Goal: Complete application form

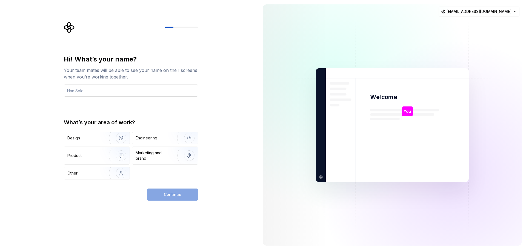
click at [146, 90] on input "text" at bounding box center [131, 90] width 134 height 12
type input "jjie"
click at [157, 140] on div "Engineering" at bounding box center [147, 137] width 22 height 5
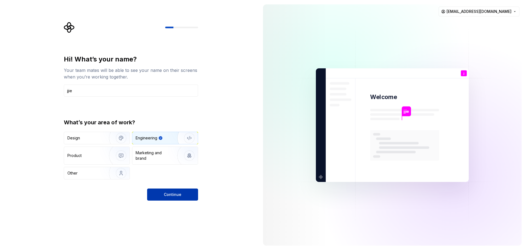
click at [164, 193] on button "Continue" at bounding box center [172, 194] width 51 height 12
click at [160, 158] on div "Marketing and brand" at bounding box center [154, 155] width 37 height 11
click at [160, 137] on div "Engineering" at bounding box center [158, 137] width 44 height 5
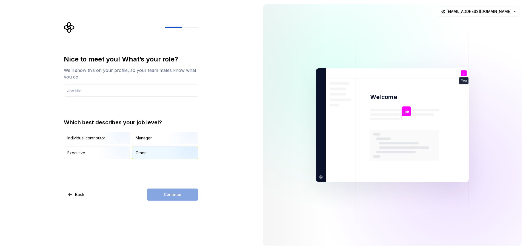
click at [142, 155] on div "Other" at bounding box center [141, 152] width 10 height 5
click at [110, 88] on input "text" at bounding box center [131, 90] width 134 height 12
type input "S"
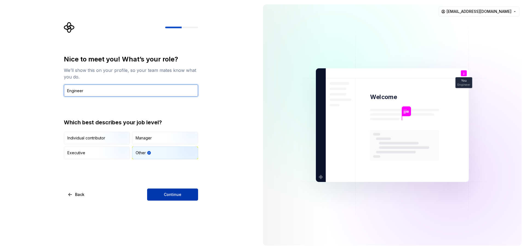
type input "Engineer"
click at [193, 192] on button "Continue" at bounding box center [172, 194] width 51 height 12
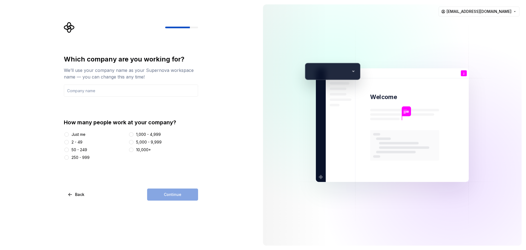
click at [80, 132] on div "Just me" at bounding box center [79, 134] width 14 height 5
click at [69, 132] on button "Just me" at bounding box center [66, 134] width 4 height 4
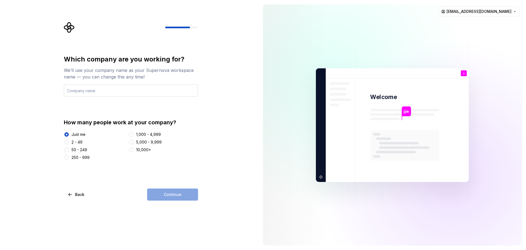
click at [106, 89] on input "text" at bounding box center [131, 90] width 134 height 12
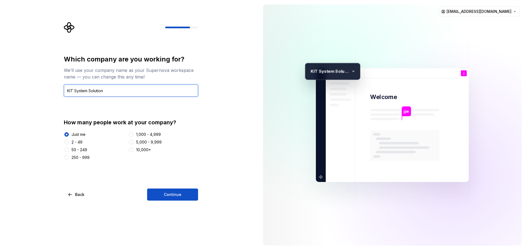
type input "KIT System Solution"
click at [67, 143] on button "2 - 49" at bounding box center [66, 142] width 4 height 4
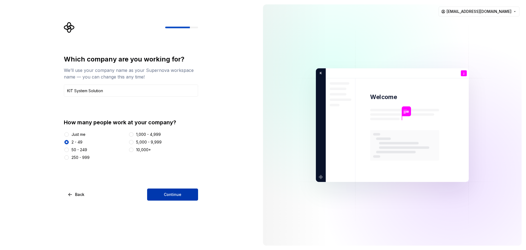
click at [171, 193] on span "Continue" at bounding box center [173, 194] width 18 height 5
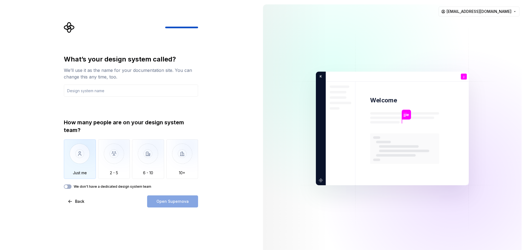
click at [81, 152] on img "button" at bounding box center [80, 157] width 32 height 37
click at [192, 199] on div "Open Supernova" at bounding box center [172, 201] width 51 height 12
click at [96, 183] on div "How many people are on your design system team? Just me 2 - 5 6 - 10 10+ We don…" at bounding box center [131, 153] width 134 height 70
click at [69, 183] on div "How many people are on your design system team? Just me 2 - 5 6 - 10 10+ We don…" at bounding box center [131, 153] width 134 height 70
click at [66, 188] on span "button" at bounding box center [65, 186] width 3 height 3
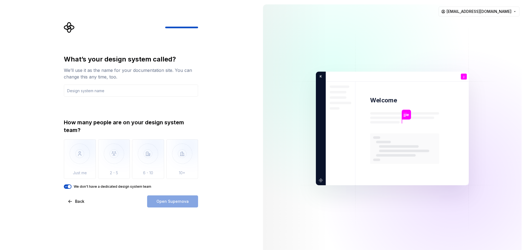
type button "on"
click at [170, 202] on div "Open Supernova" at bounding box center [172, 201] width 51 height 12
click at [158, 173] on div "What’s your design system called? We’ll use it as the name for your documentati…" at bounding box center [131, 131] width 134 height 152
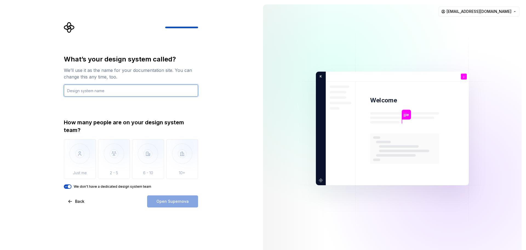
click at [91, 94] on input "text" at bounding box center [131, 90] width 134 height 12
type input "S"
type input "jjie"
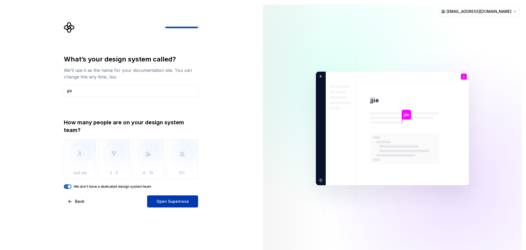
click at [191, 202] on button "Open Supernova" at bounding box center [172, 201] width 51 height 12
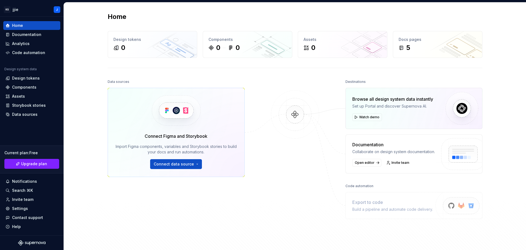
scroll to position [27, 0]
